Goal: Use online tool/utility

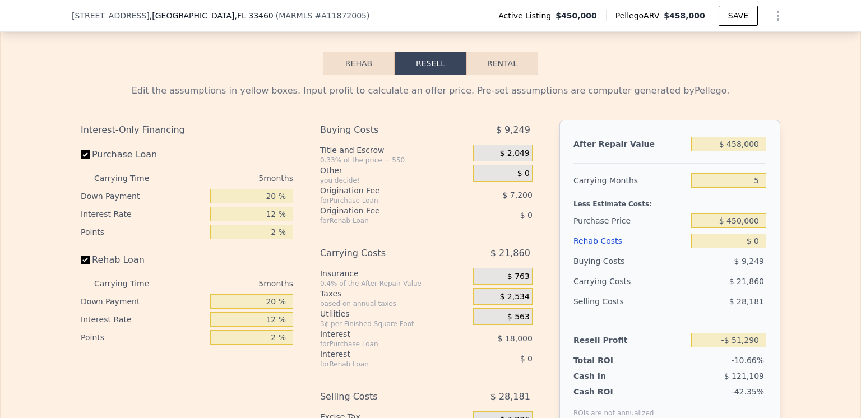
scroll to position [1733, 0]
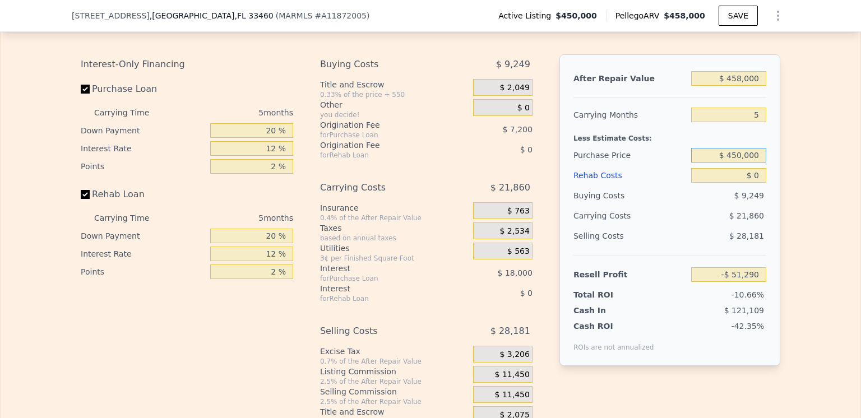
click at [738, 163] on input "$ 450,000" at bounding box center [728, 155] width 75 height 15
type input "$ 225,000"
click at [675, 226] on div "$ 21,860" at bounding box center [707, 216] width 118 height 20
type input "$ 187,060"
click at [754, 122] on input "5" at bounding box center [728, 115] width 75 height 15
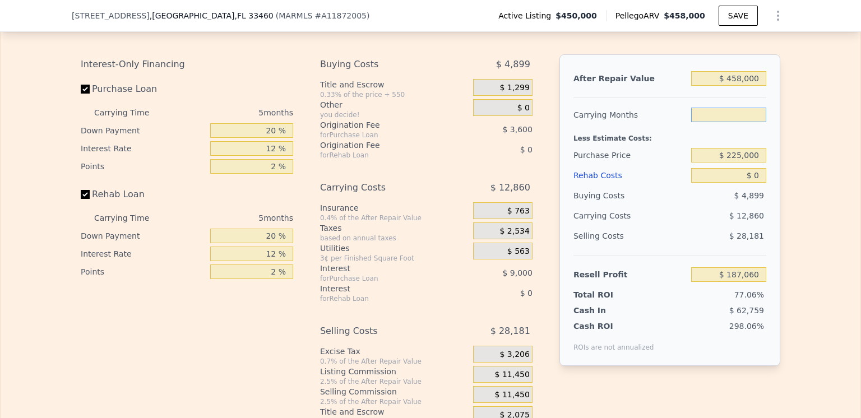
type input "3"
type input "$ 192,203"
type input "3"
click at [657, 206] on div "Buying Costs" at bounding box center [629, 195] width 113 height 20
click at [590, 185] on div "Rehab Costs" at bounding box center [629, 175] width 113 height 20
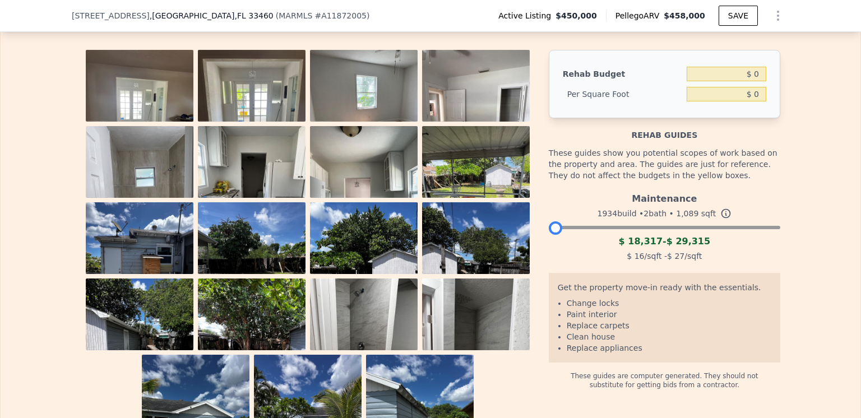
drag, startPoint x: 771, startPoint y: 244, endPoint x: 542, endPoint y: 252, distance: 228.2
click at [542, 252] on div "Rehab Budget $ 0 Per Square Foot $ 0 Rehab guides These guides show you potenti…" at bounding box center [430, 238] width 699 height 377
click at [757, 81] on input "$ 0" at bounding box center [726, 74] width 80 height 15
type input "$ 30,000"
click at [797, 101] on div "The budget you enter in the yellow box will be used in the resell calculator. T…" at bounding box center [431, 218] width 860 height 417
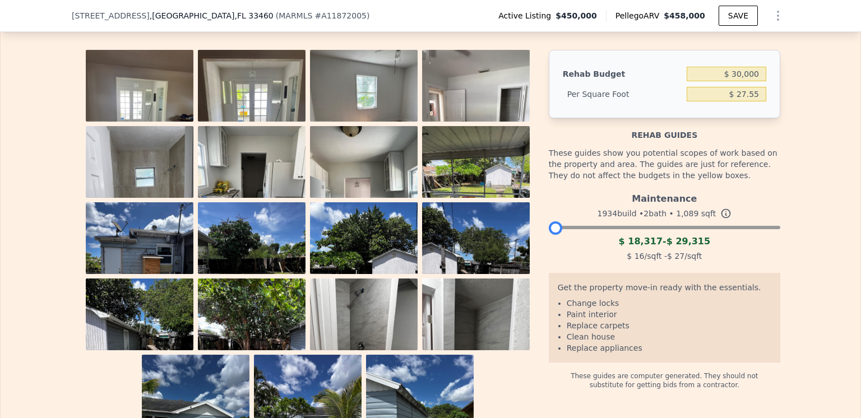
type input "$ 27.55"
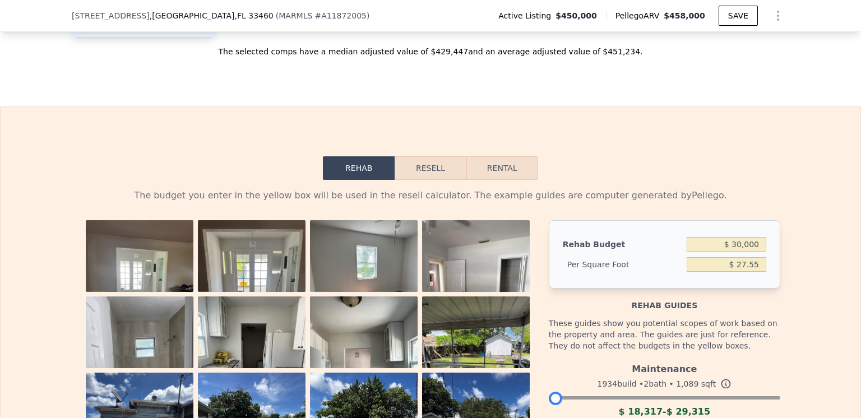
scroll to position [1509, 0]
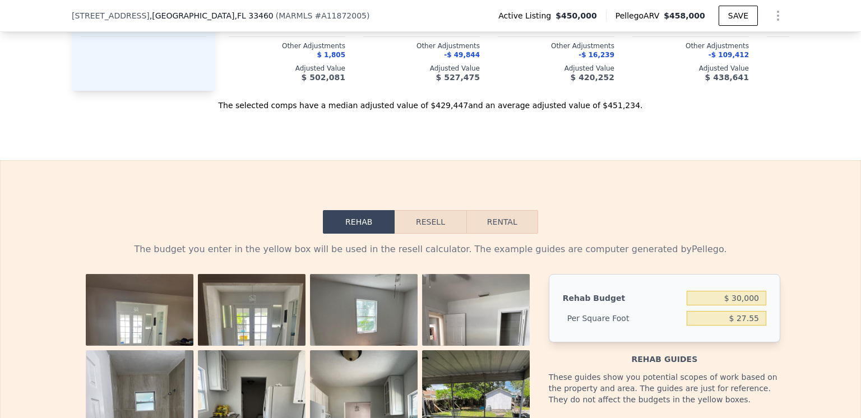
click at [430, 234] on button "Resell" at bounding box center [430, 222] width 71 height 24
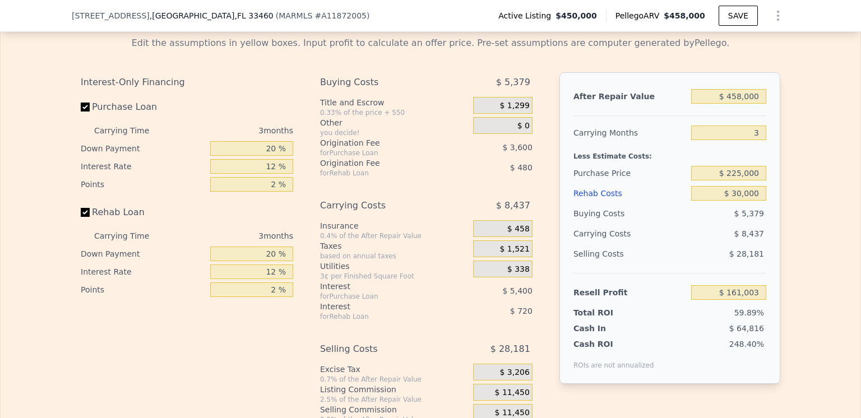
scroll to position [1733, 0]
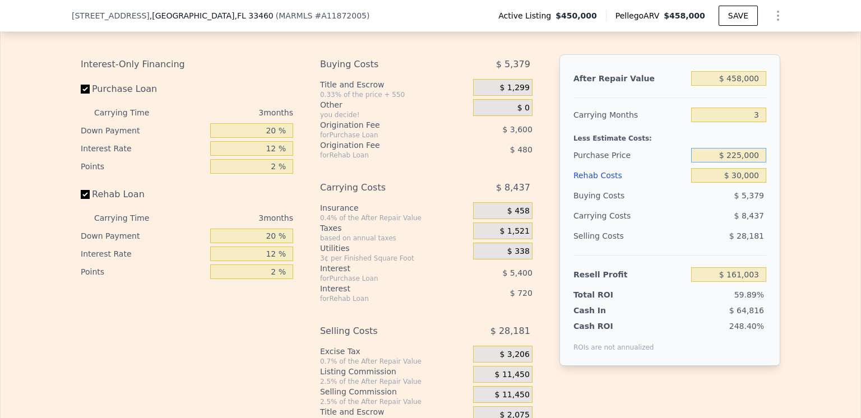
drag, startPoint x: 756, startPoint y: 172, endPoint x: 729, endPoint y: 173, distance: 27.5
click at [729, 163] on input "$ 225,000" at bounding box center [728, 155] width 75 height 15
type input "$ 375,000"
click at [691, 206] on div "$ 5,379" at bounding box center [729, 195] width 76 height 20
type input "$ 4,503"
